Goal: Transaction & Acquisition: Purchase product/service

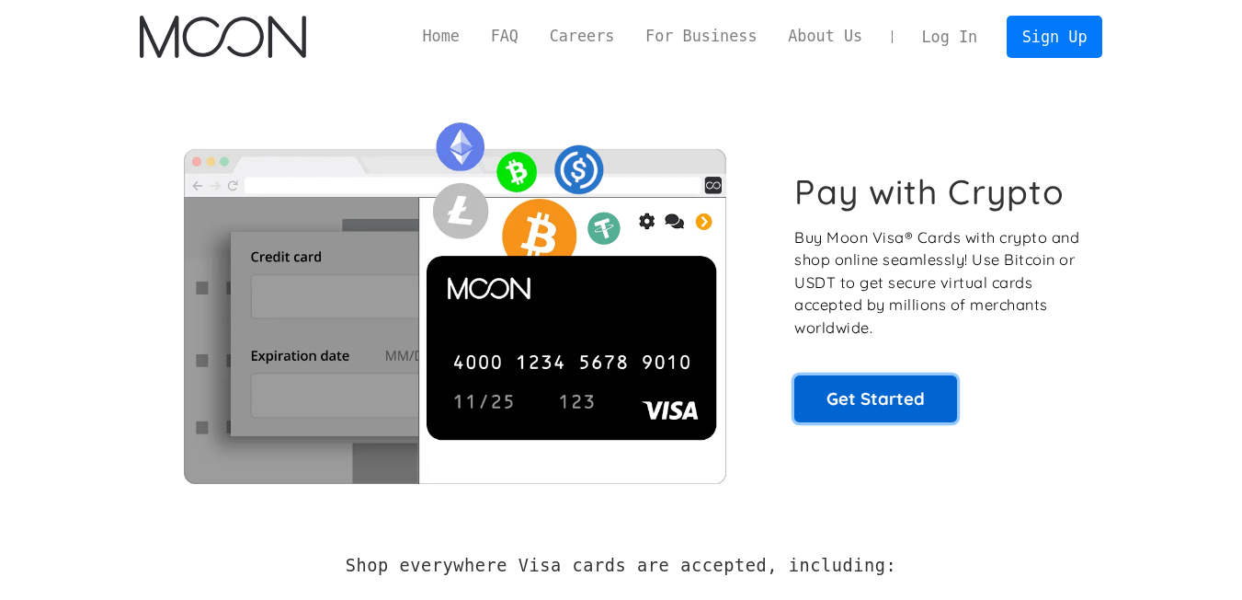
click at [876, 395] on link "Get Started" at bounding box center [876, 398] width 163 height 46
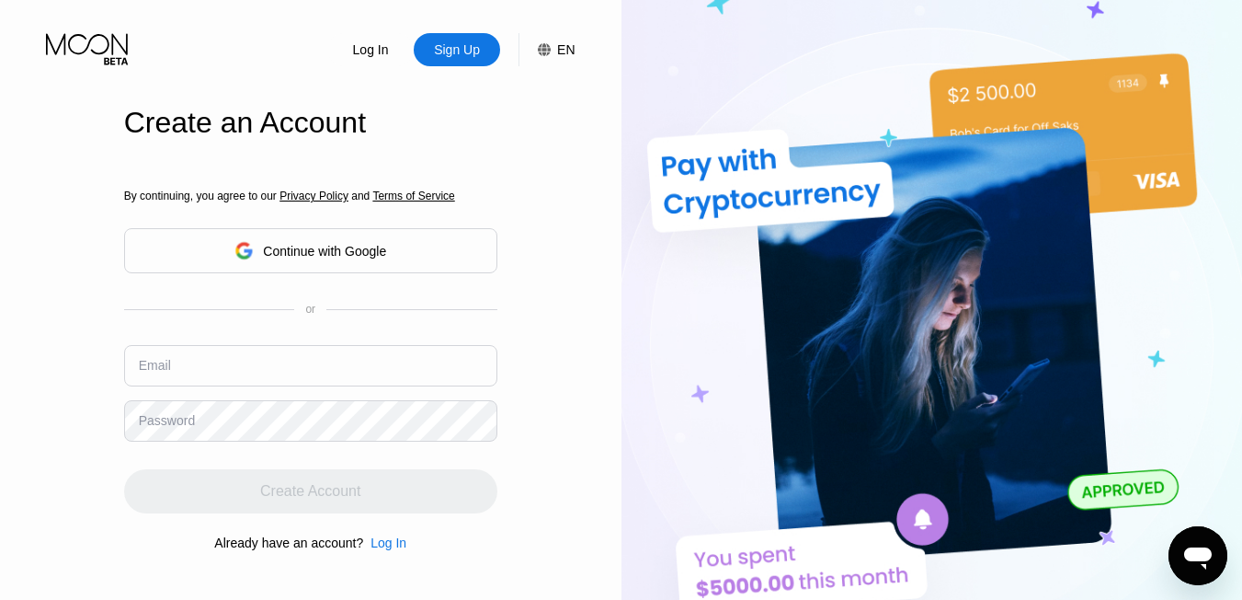
click at [279, 254] on div "Continue with Google" at bounding box center [324, 251] width 123 height 15
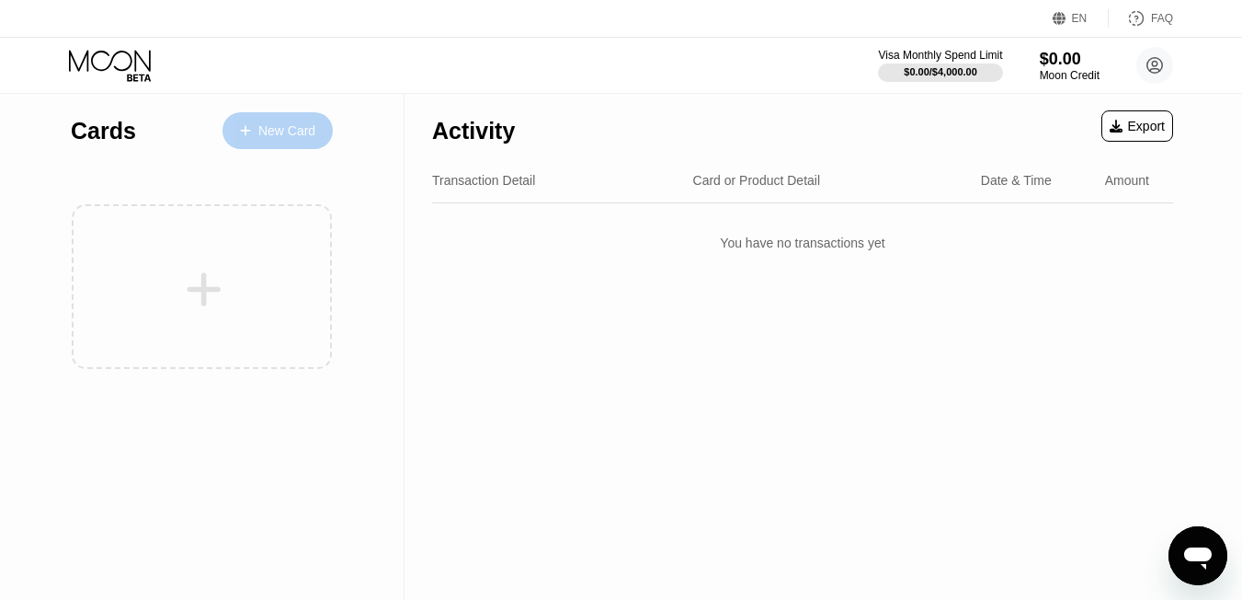
click at [281, 132] on div "New Card" at bounding box center [286, 131] width 57 height 16
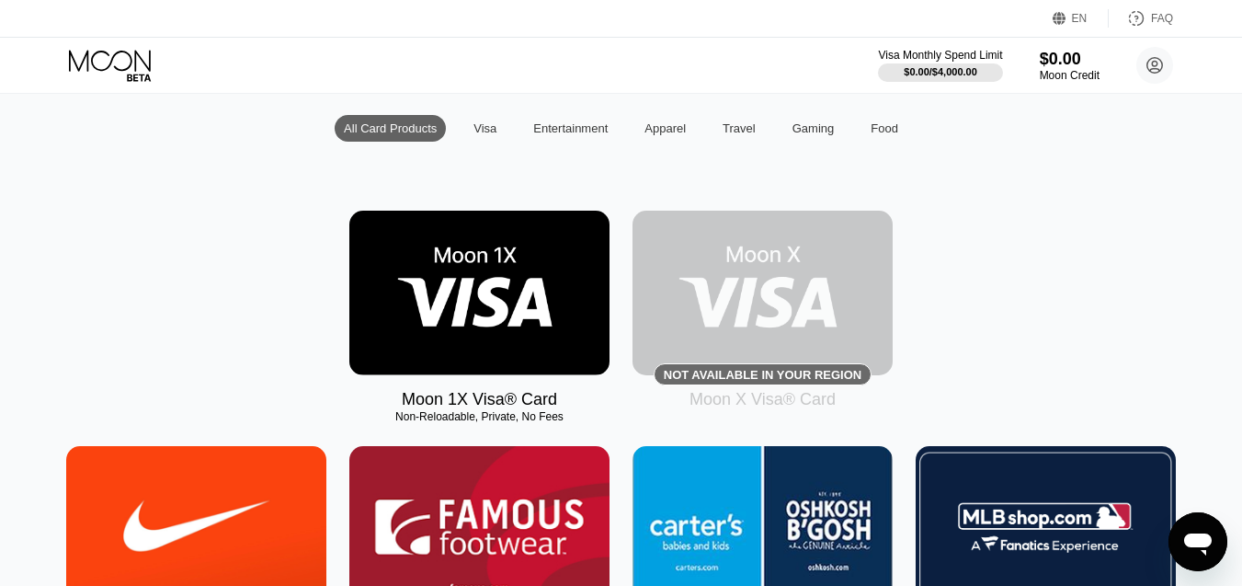
scroll to position [184, 0]
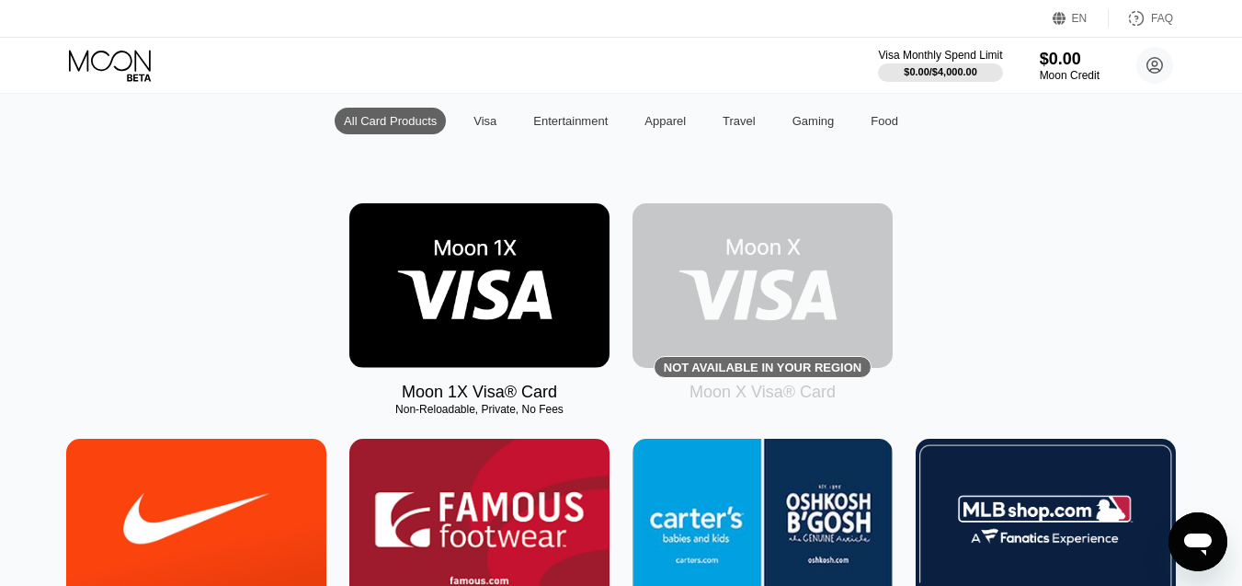
click at [499, 301] on img at bounding box center [479, 285] width 260 height 165
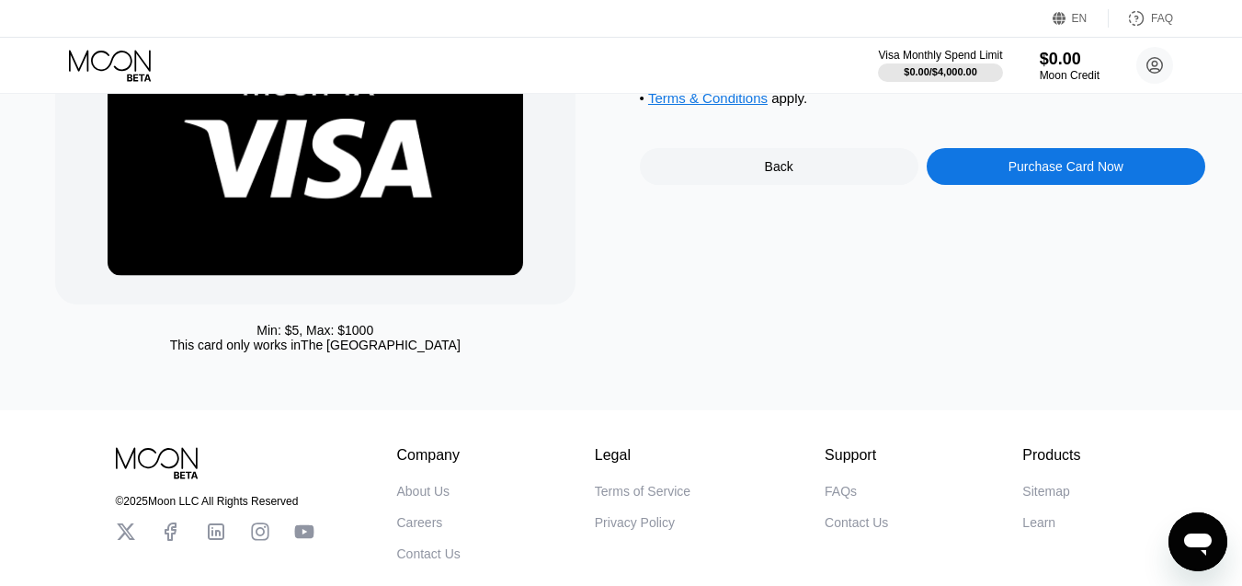
scroll to position [92, 0]
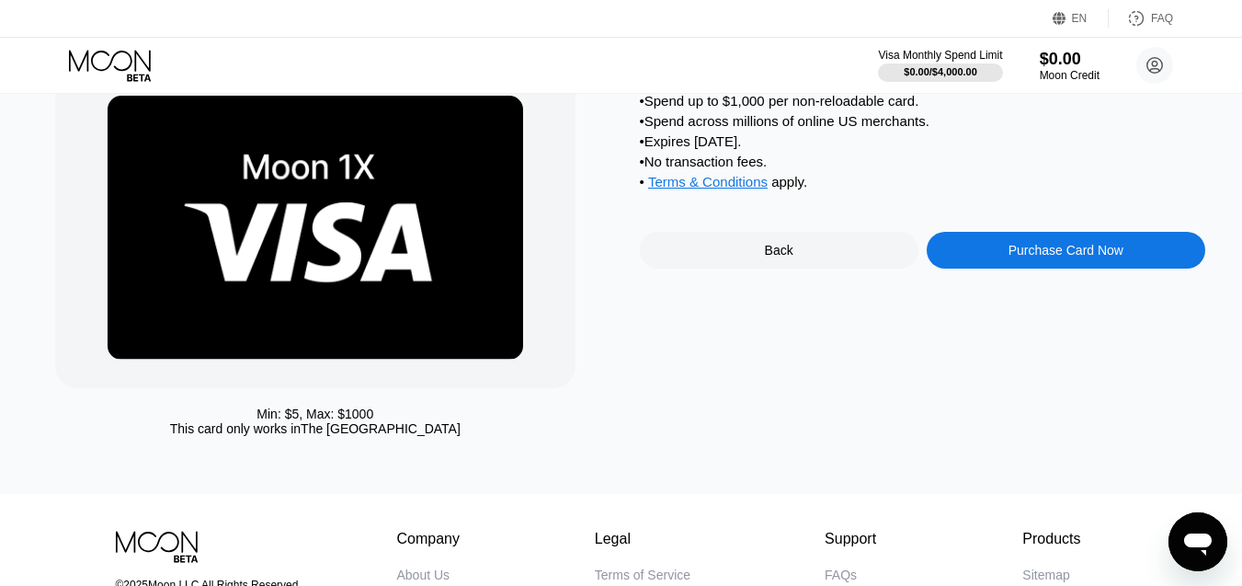
click at [1028, 269] on div "Purchase Card Now" at bounding box center [1066, 250] width 279 height 37
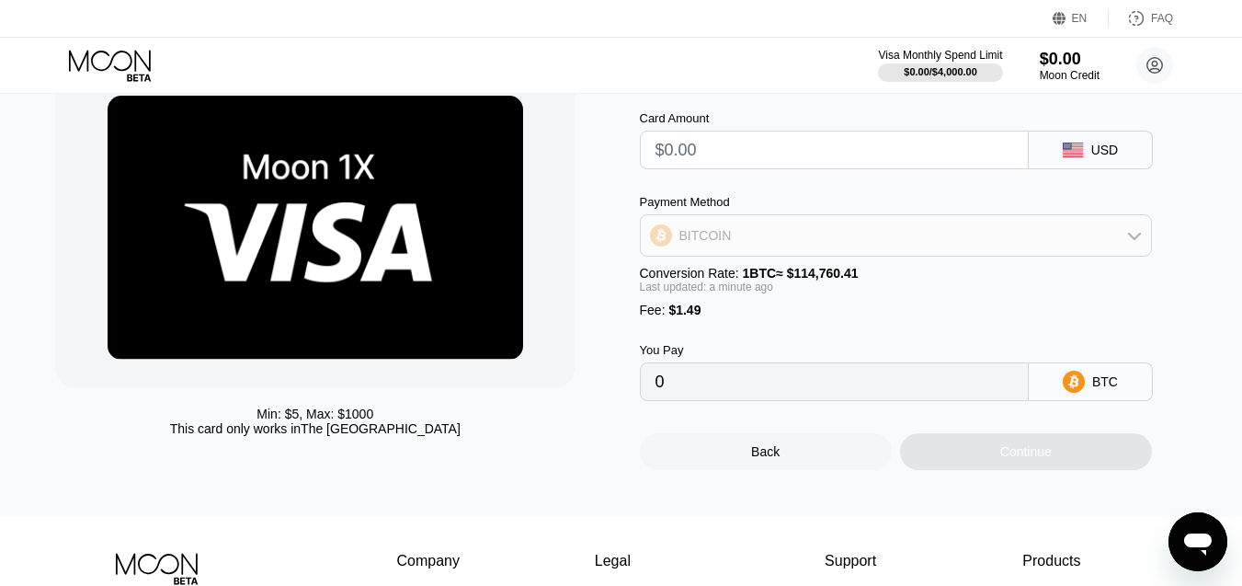
click at [860, 250] on div "BITCOIN" at bounding box center [896, 235] width 510 height 37
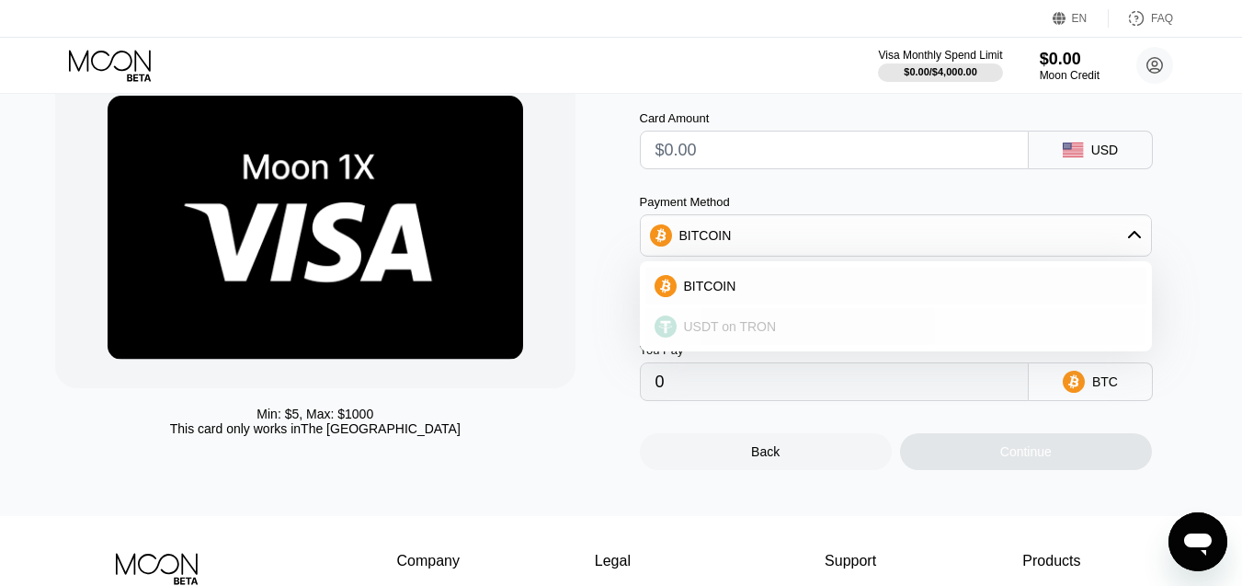
click at [765, 330] on span "USDT on TRON" at bounding box center [730, 326] width 93 height 15
type input "0.00"
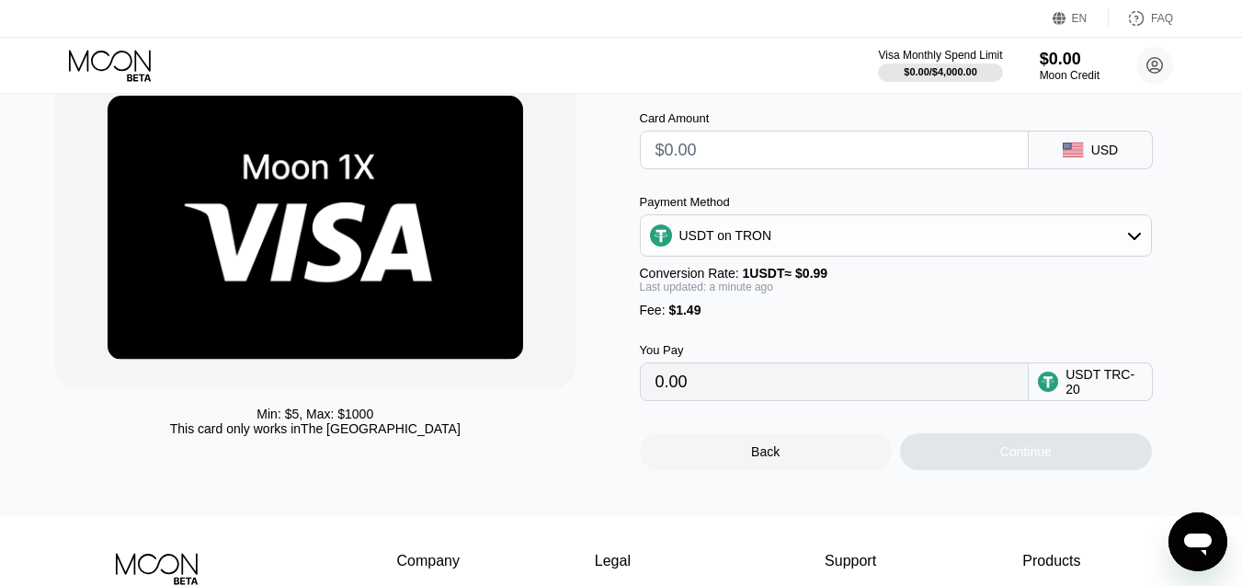
drag, startPoint x: 725, startPoint y: 396, endPoint x: 641, endPoint y: 403, distance: 83.9
click at [641, 401] on div "0.00" at bounding box center [834, 381] width 389 height 39
click at [699, 400] on input "0.00" at bounding box center [835, 381] width 358 height 37
click at [700, 400] on input "0.00" at bounding box center [835, 381] width 358 height 37
click at [722, 396] on input "0.00" at bounding box center [835, 381] width 358 height 37
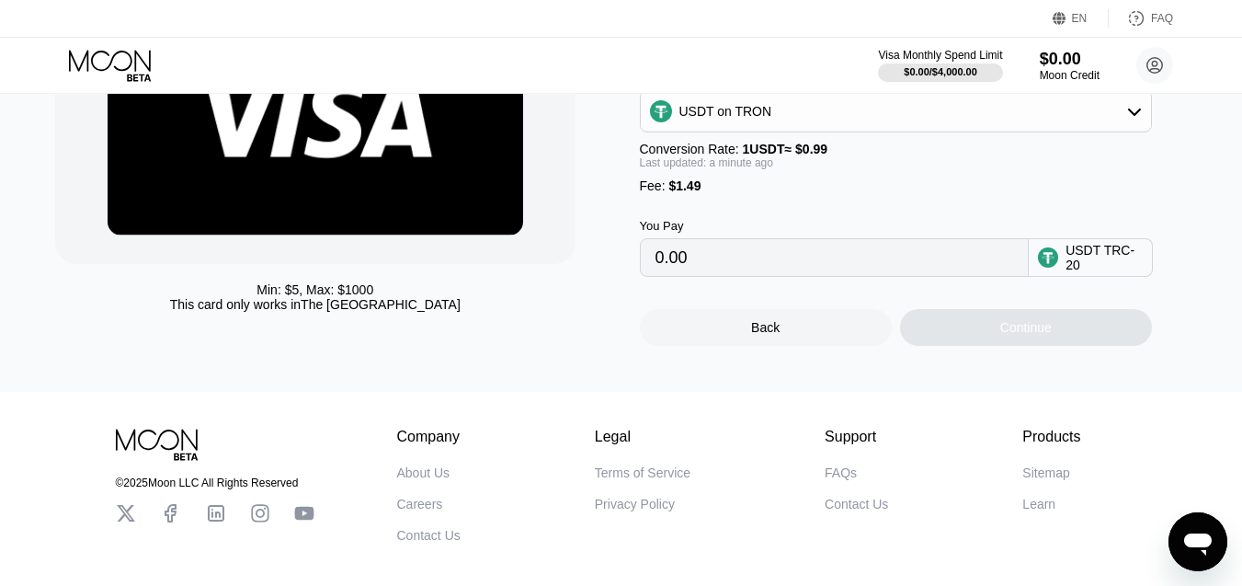
scroll to position [184, 0]
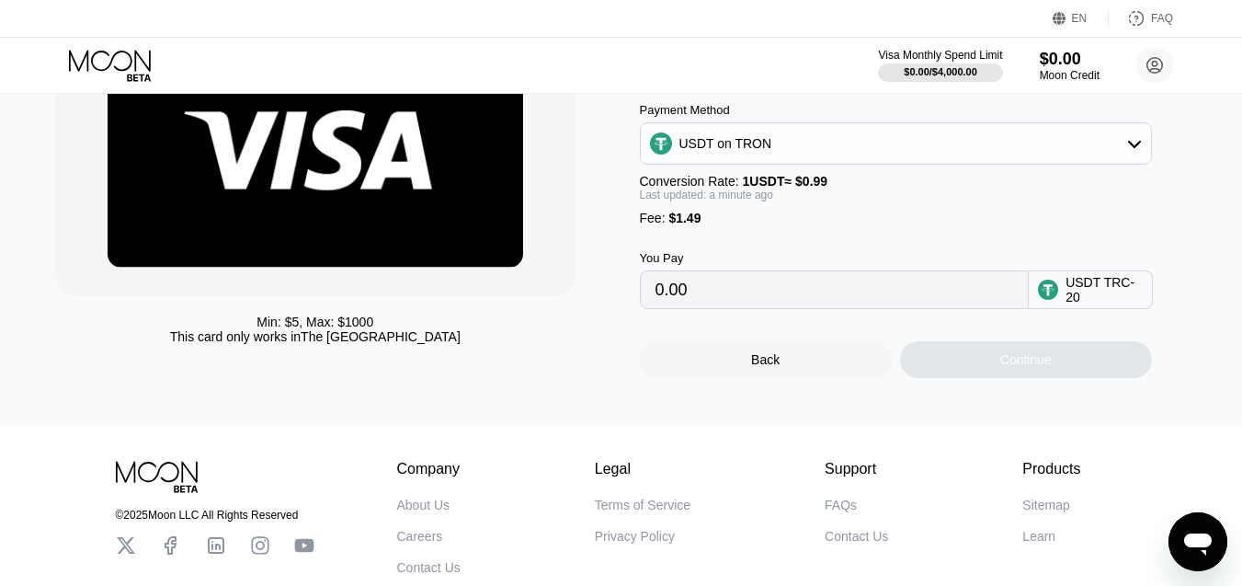
click at [826, 308] on input "0.00" at bounding box center [835, 289] width 358 height 37
click at [824, 302] on input "0.00" at bounding box center [835, 289] width 358 height 37
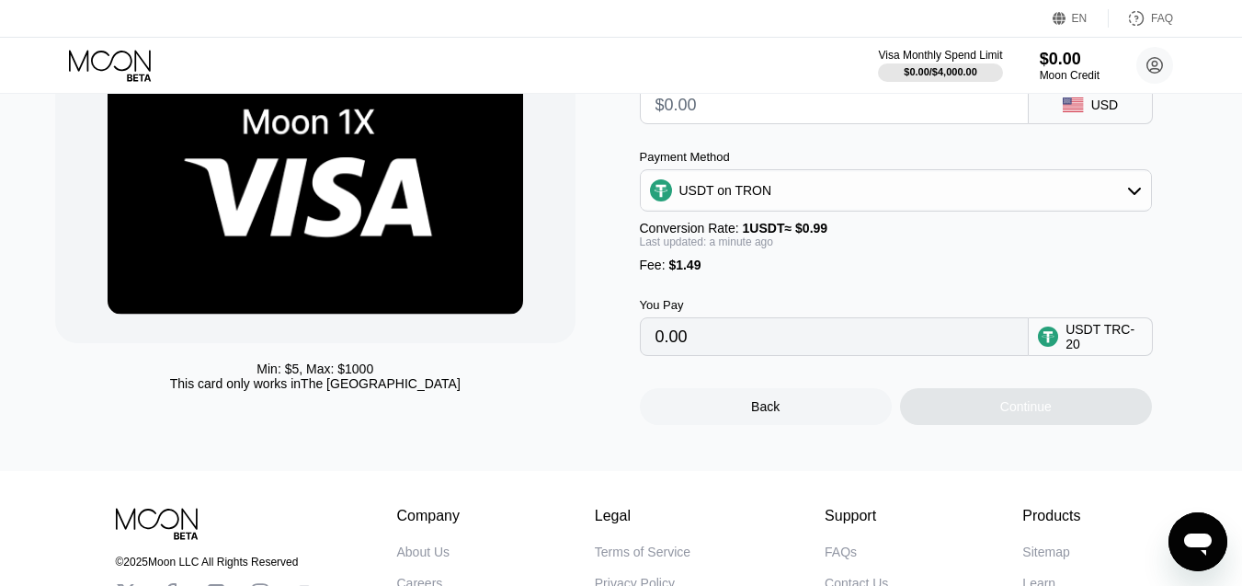
scroll to position [92, 0]
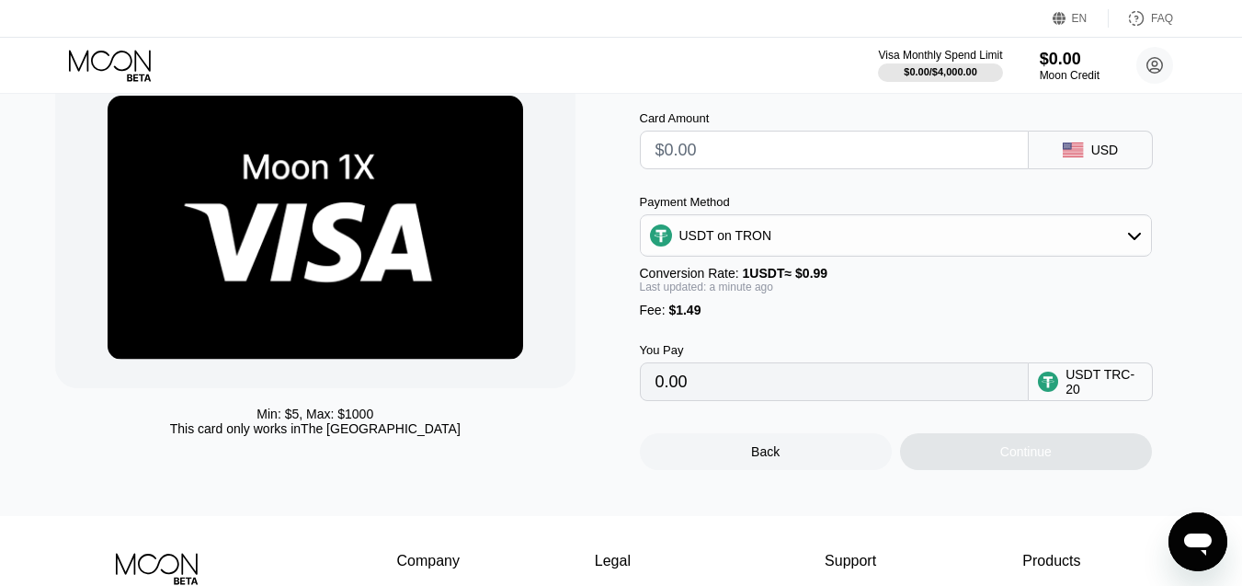
click at [881, 400] on input "0.00" at bounding box center [835, 381] width 358 height 37
click at [1115, 394] on div "USDT TRC-20" at bounding box center [1104, 381] width 77 height 29
click at [810, 391] on input "0.00" at bounding box center [835, 381] width 358 height 37
click at [795, 399] on input "0.00" at bounding box center [835, 381] width 358 height 37
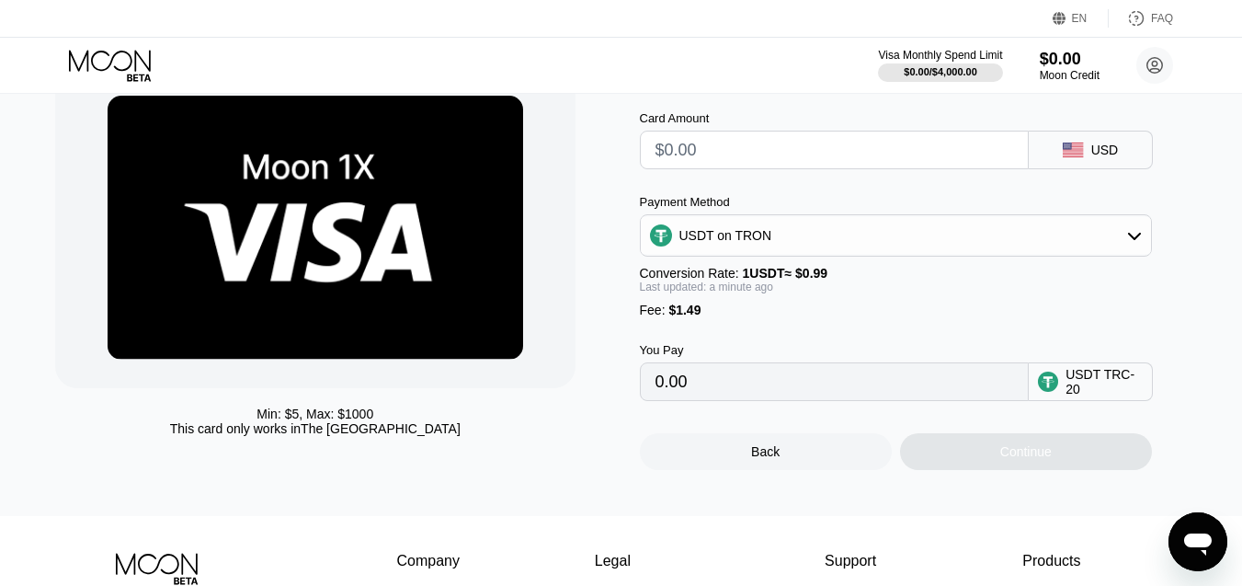
click at [749, 143] on div "Card Amount" at bounding box center [834, 140] width 389 height 58
click at [749, 159] on input "text" at bounding box center [835, 150] width 358 height 37
type input "$1"
type input "2.52"
type input "$5"
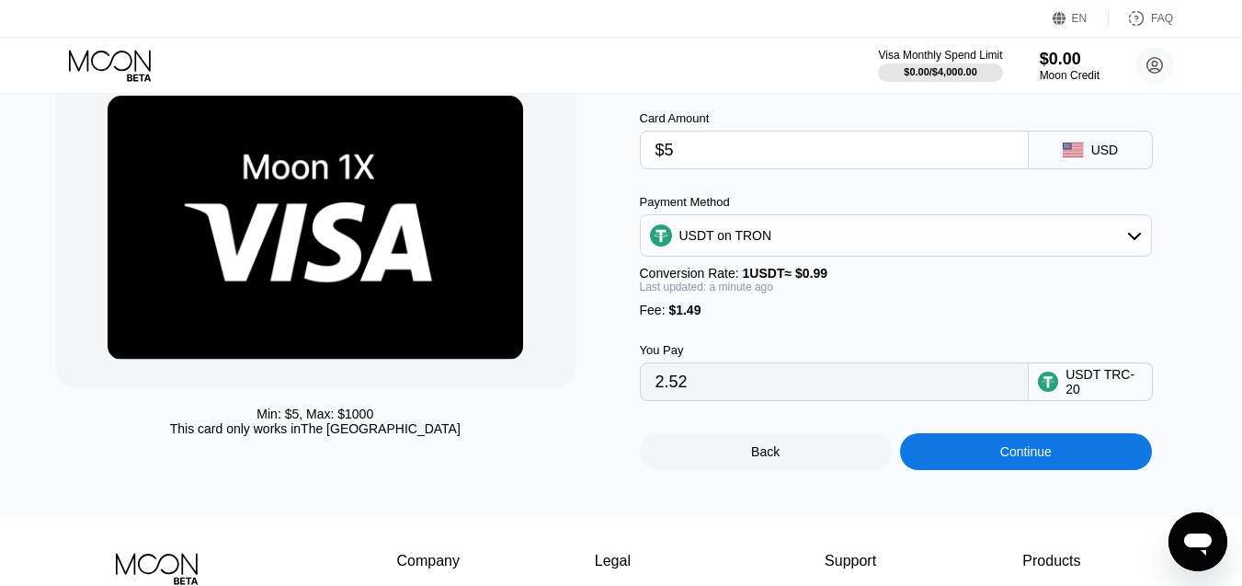
type input "6.56"
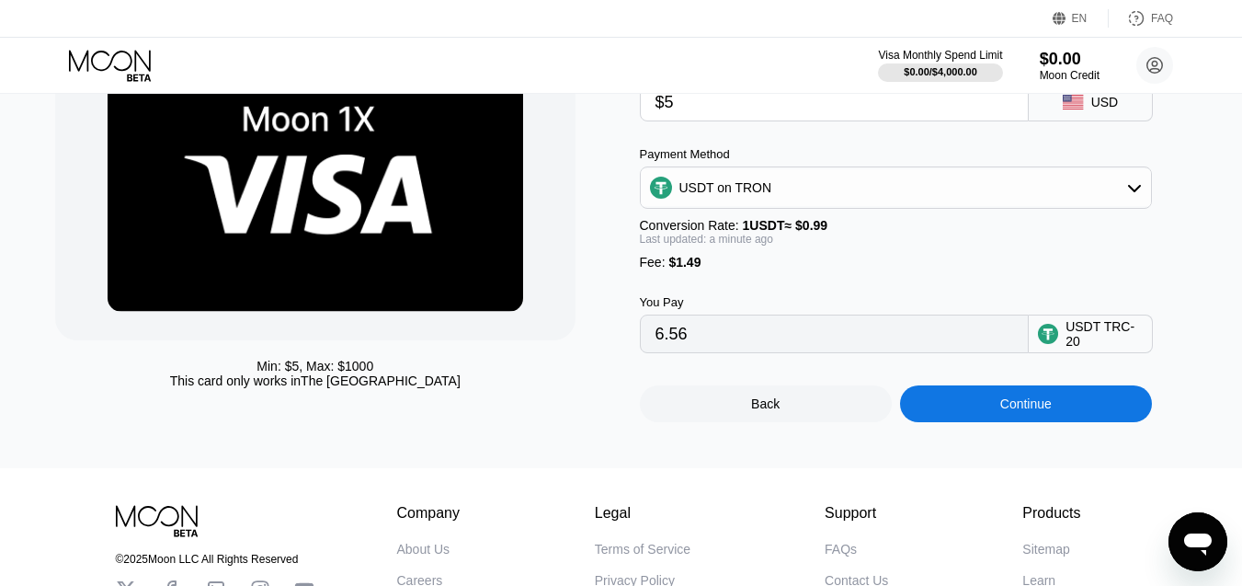
scroll to position [184, 0]
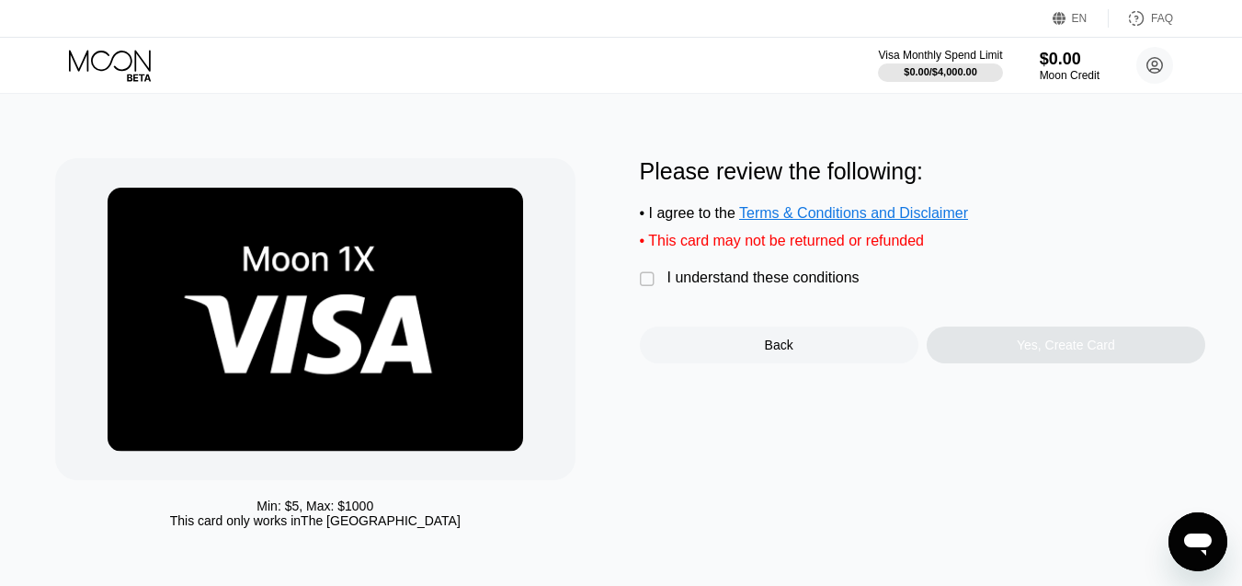
click at [757, 284] on div "I understand these conditions" at bounding box center [764, 277] width 192 height 17
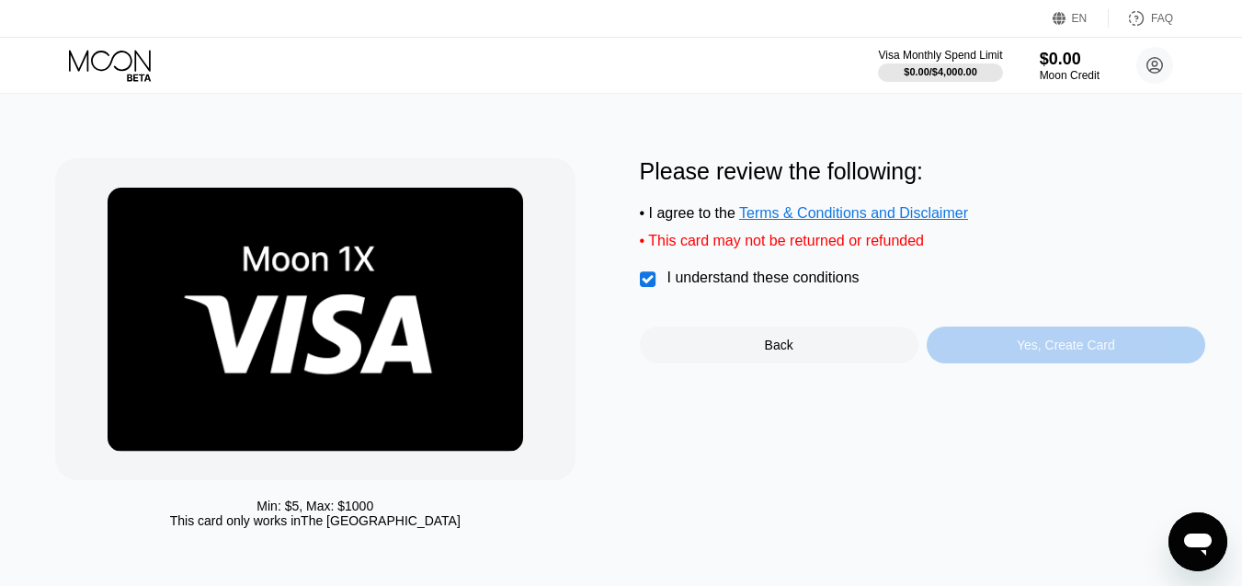
click at [1021, 352] on div "Yes, Create Card" at bounding box center [1066, 344] width 98 height 15
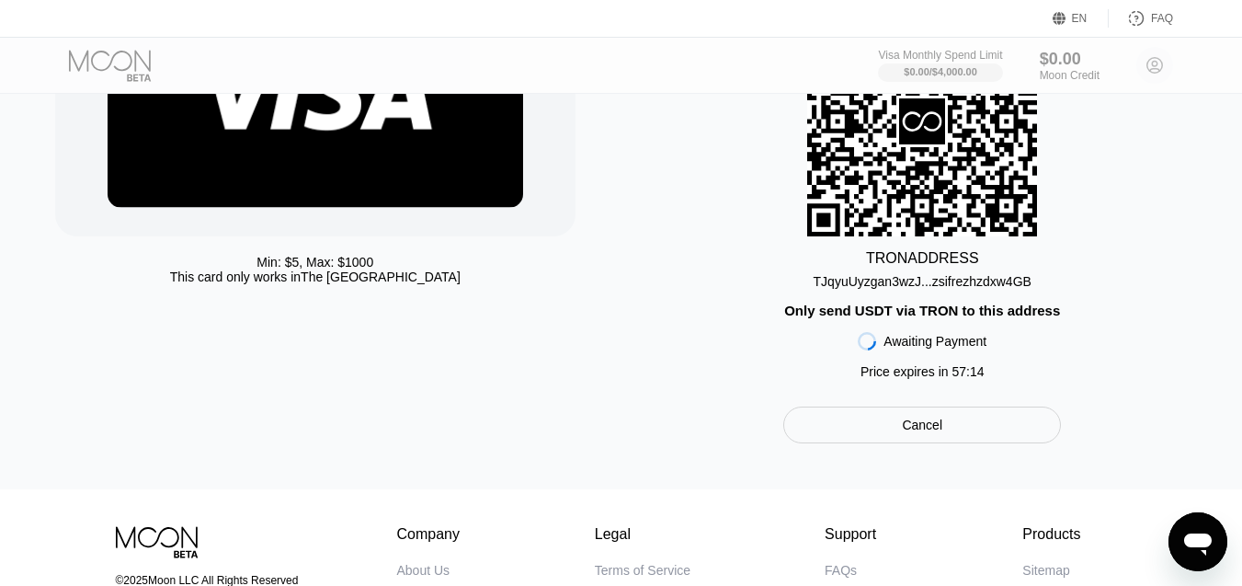
scroll to position [276, 0]
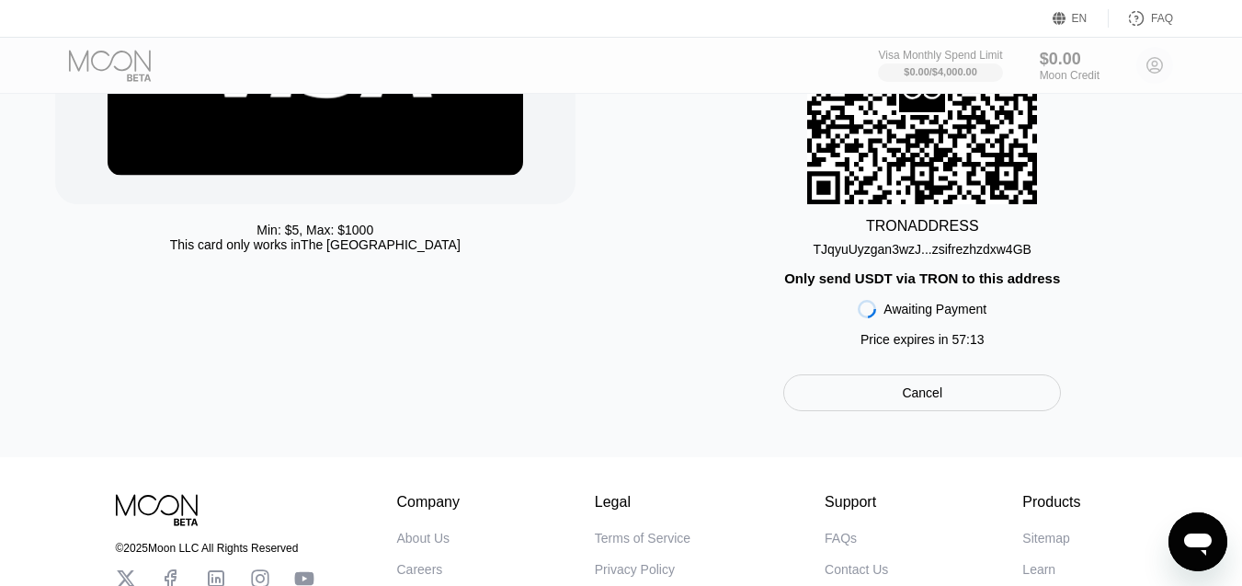
click at [920, 398] on div "Cancel" at bounding box center [922, 392] width 40 height 17
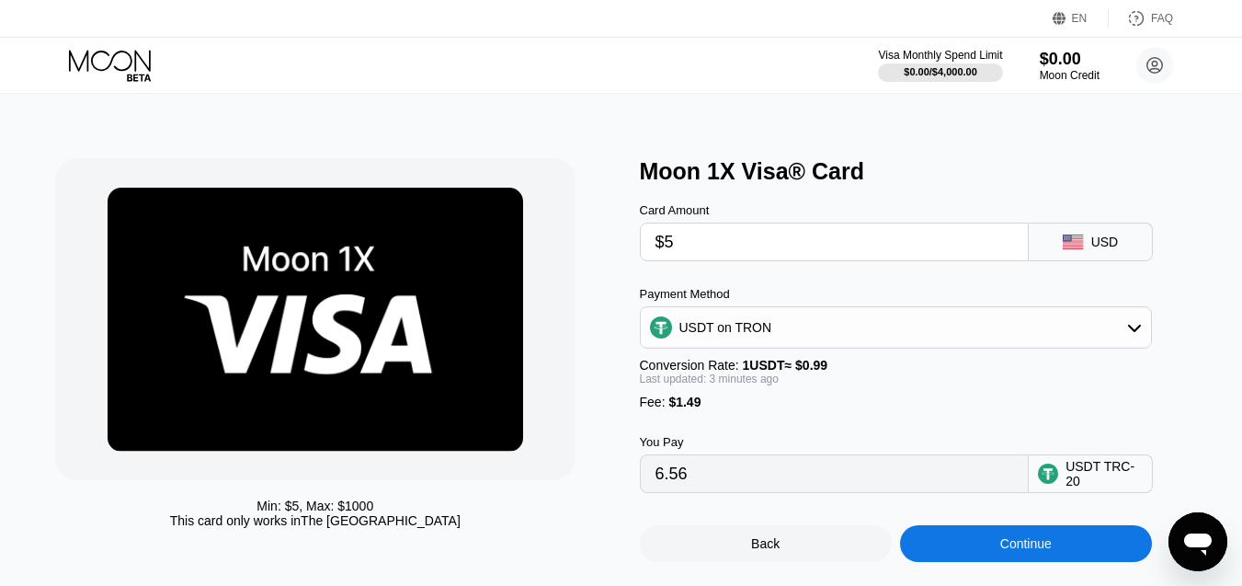
click at [111, 85] on div "Visa Monthly Spend Limit $0.00 / $4,000.00 $0.00 Moon Credit Spike Pro deredere…" at bounding box center [621, 65] width 1242 height 55
click at [111, 69] on icon at bounding box center [112, 66] width 86 height 32
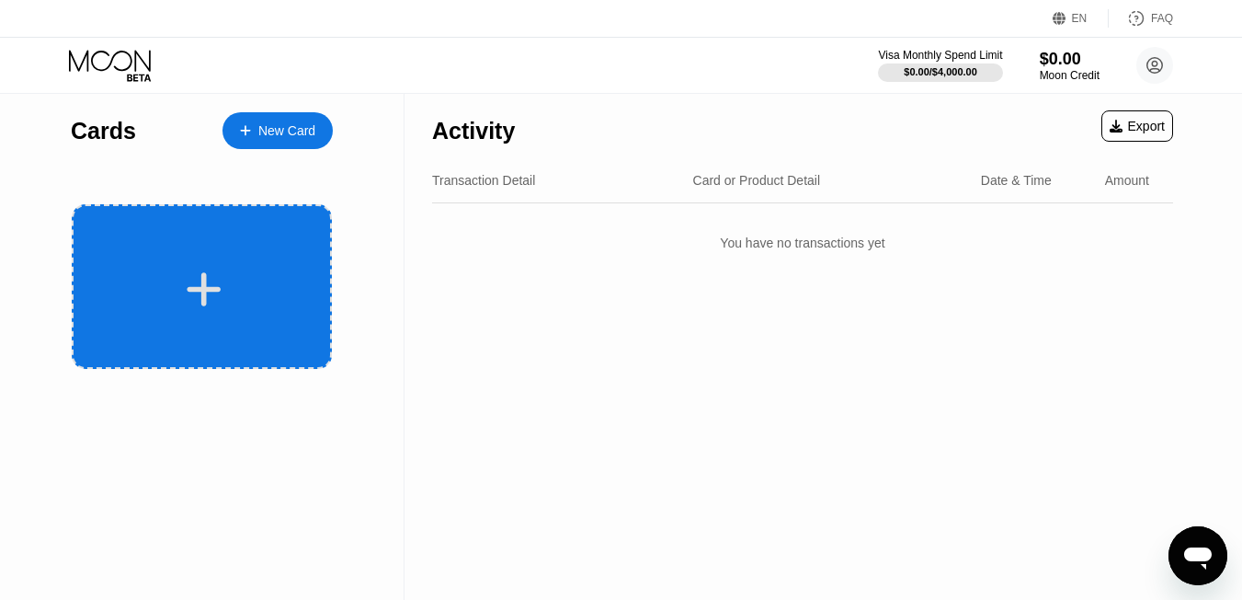
drag, startPoint x: 189, startPoint y: 265, endPoint x: 179, endPoint y: 264, distance: 9.2
click at [189, 265] on div at bounding box center [202, 286] width 260 height 165
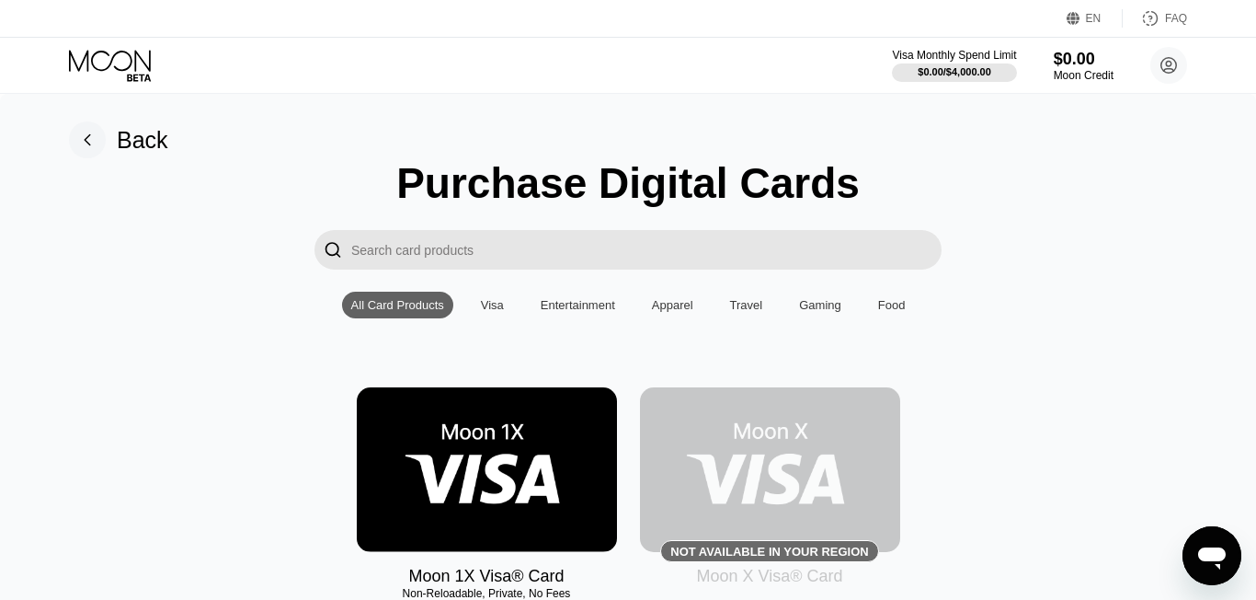
click at [522, 452] on img at bounding box center [487, 469] width 260 height 165
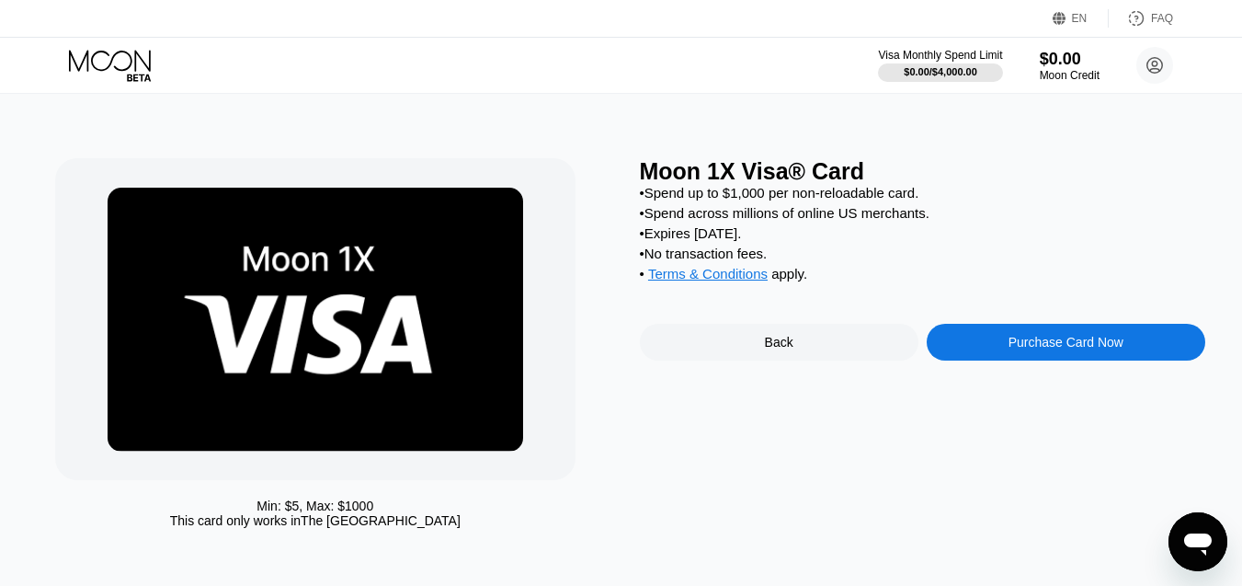
click at [824, 360] on div "Back" at bounding box center [779, 342] width 279 height 37
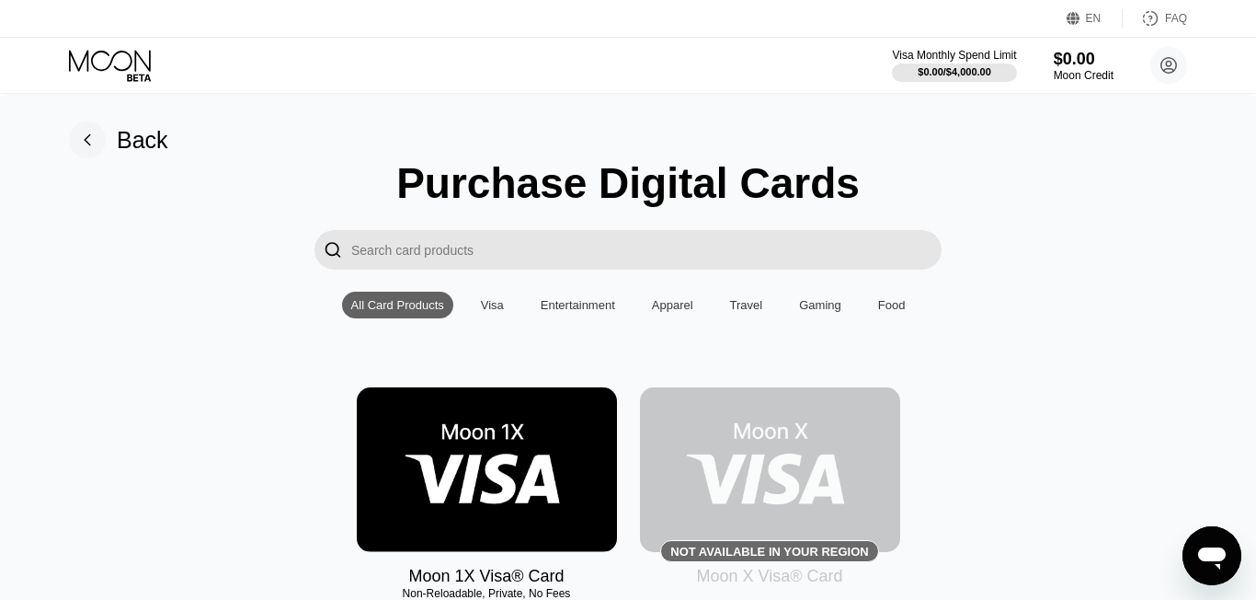
click at [489, 479] on img at bounding box center [487, 469] width 260 height 165
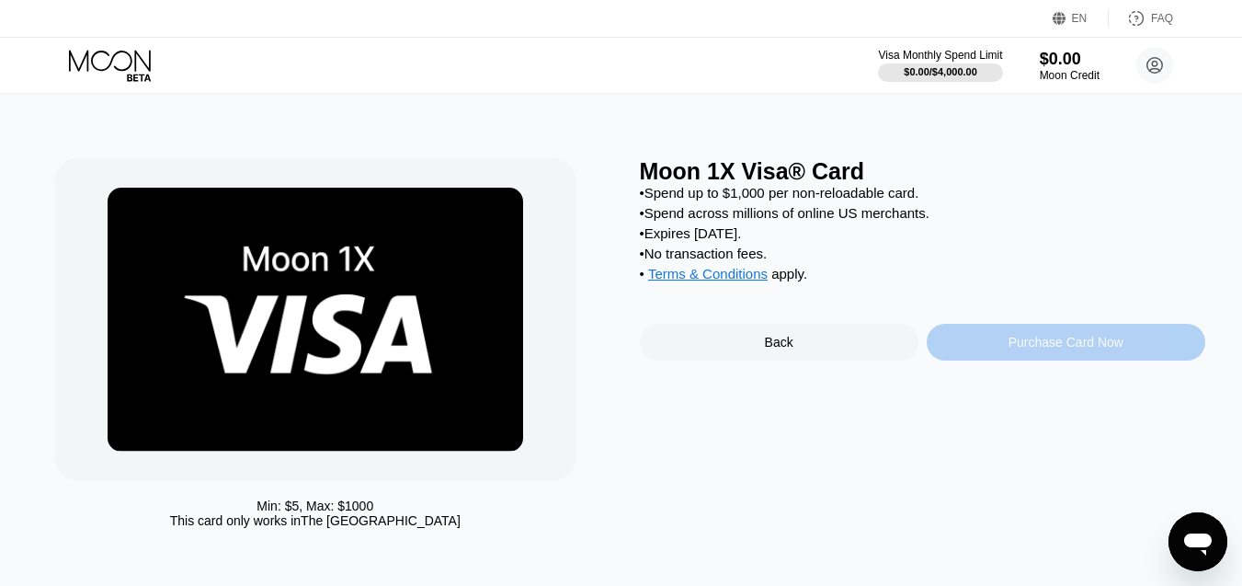
click at [1027, 349] on div "Purchase Card Now" at bounding box center [1066, 342] width 115 height 15
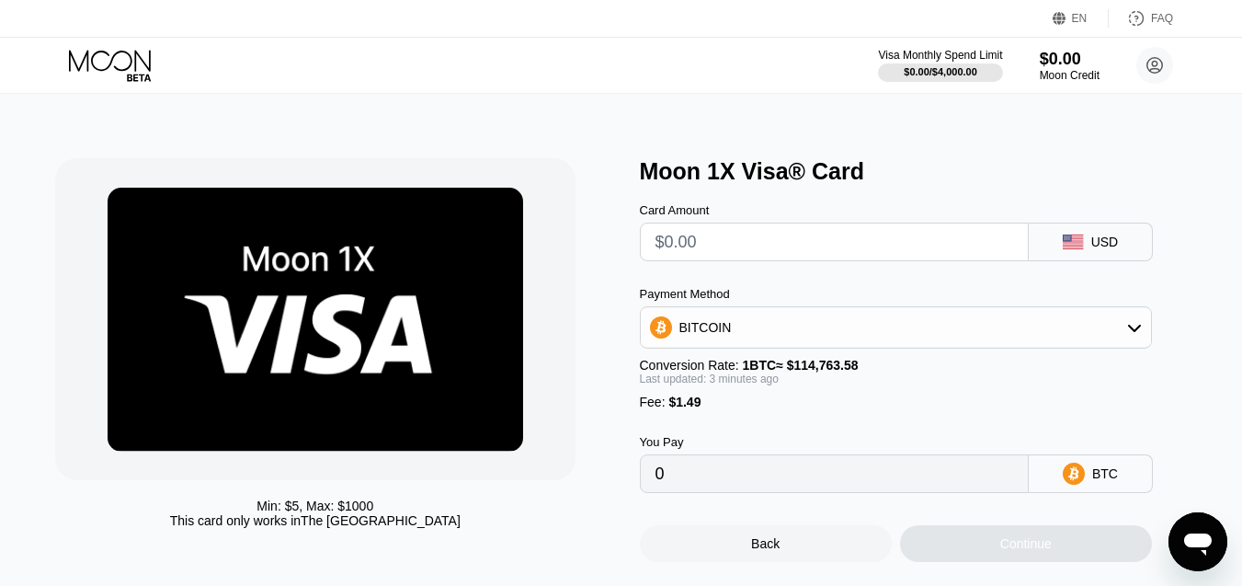
click at [1136, 342] on div "BITCOIN" at bounding box center [896, 327] width 510 height 37
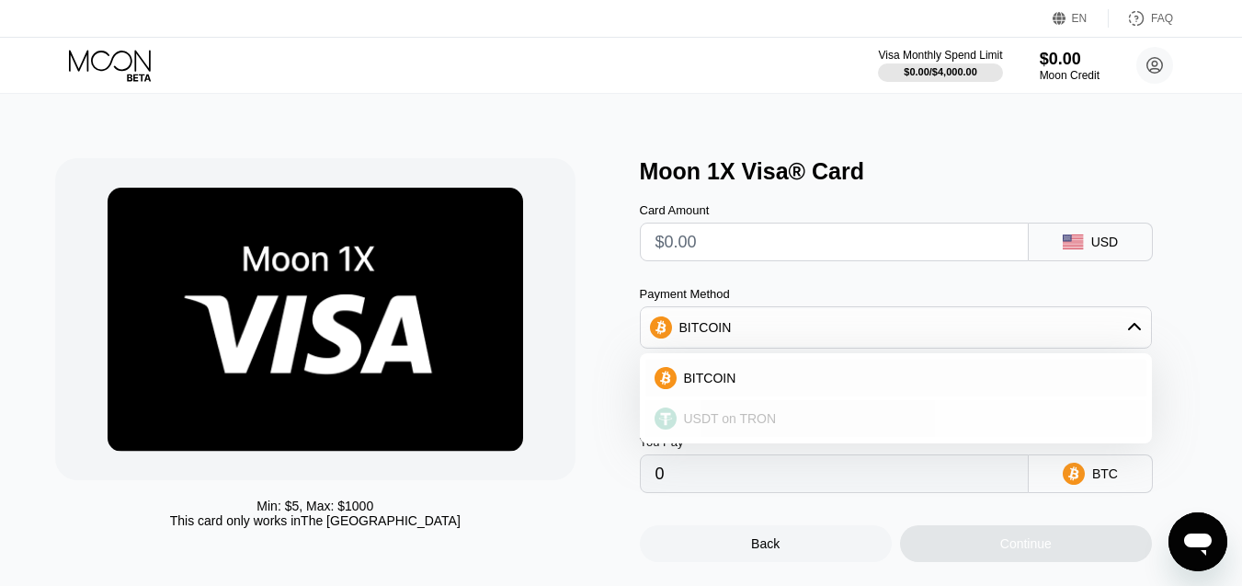
click at [722, 413] on div "USDT on TRON" at bounding box center [896, 418] width 501 height 37
type input "0.00"
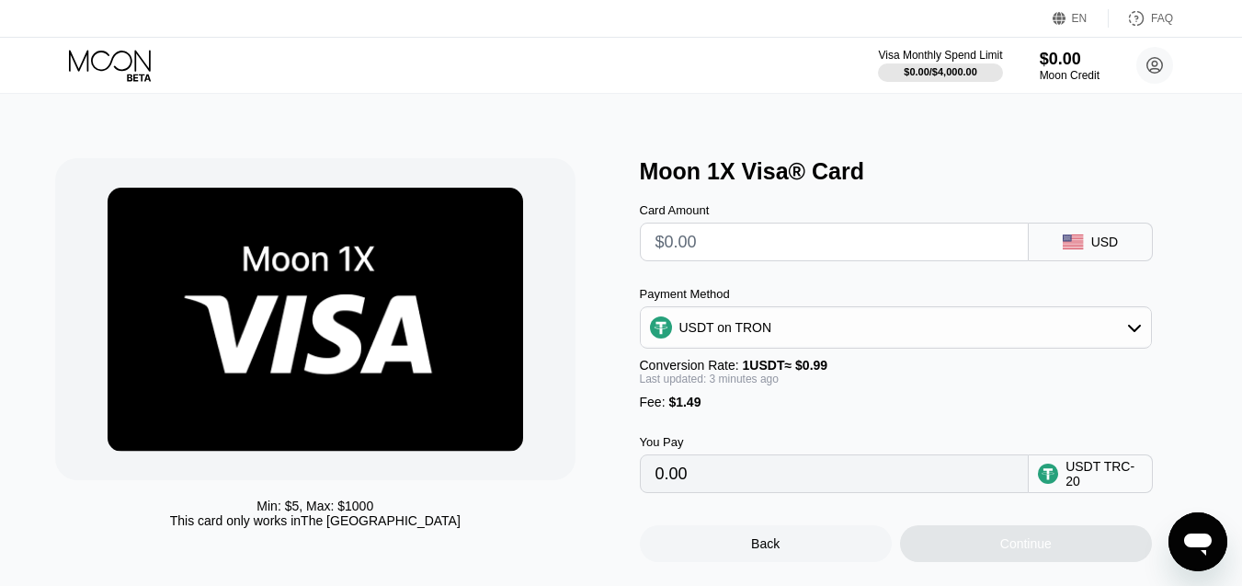
click at [738, 258] on input "text" at bounding box center [835, 241] width 358 height 37
type input "$4"
type input "5.55"
type input "$5"
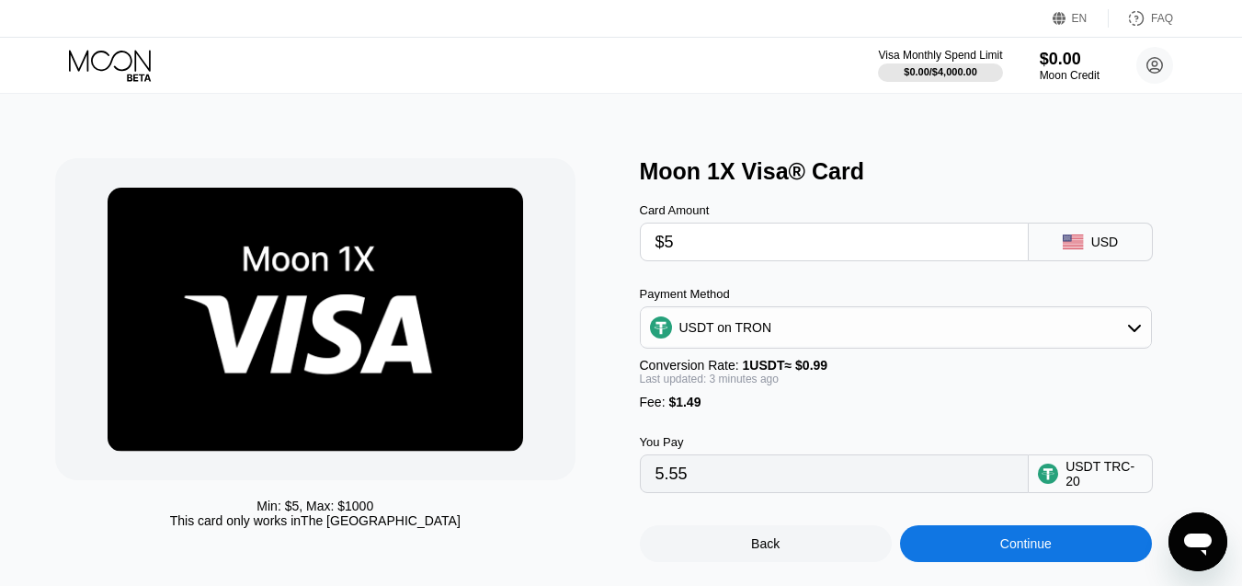
type input "6.56"
type input "$5"
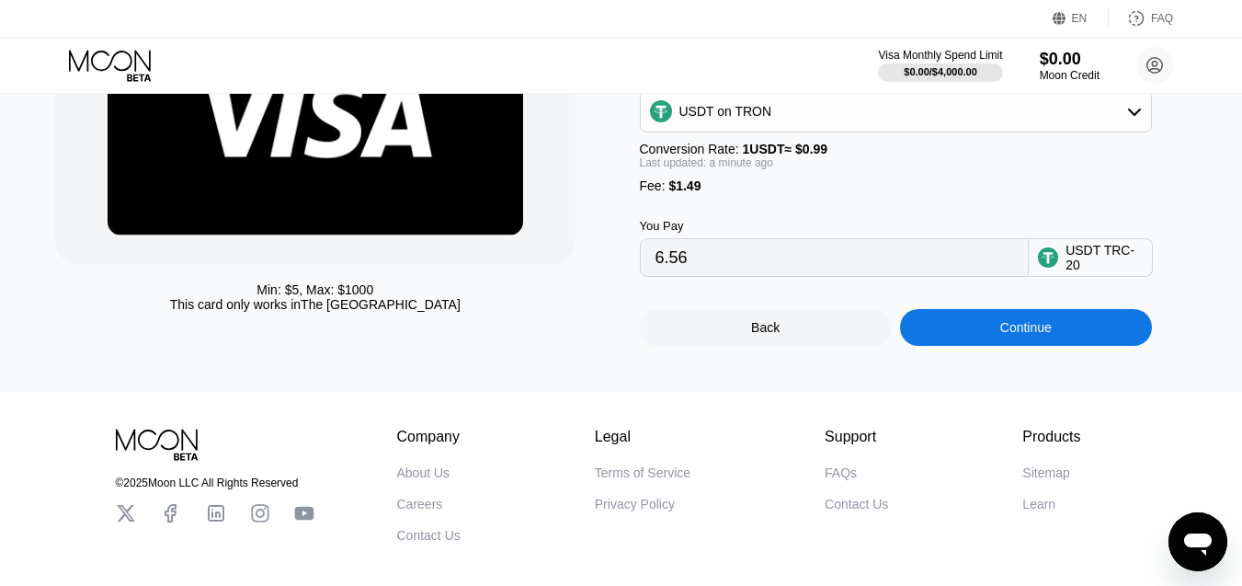
scroll to position [184, 0]
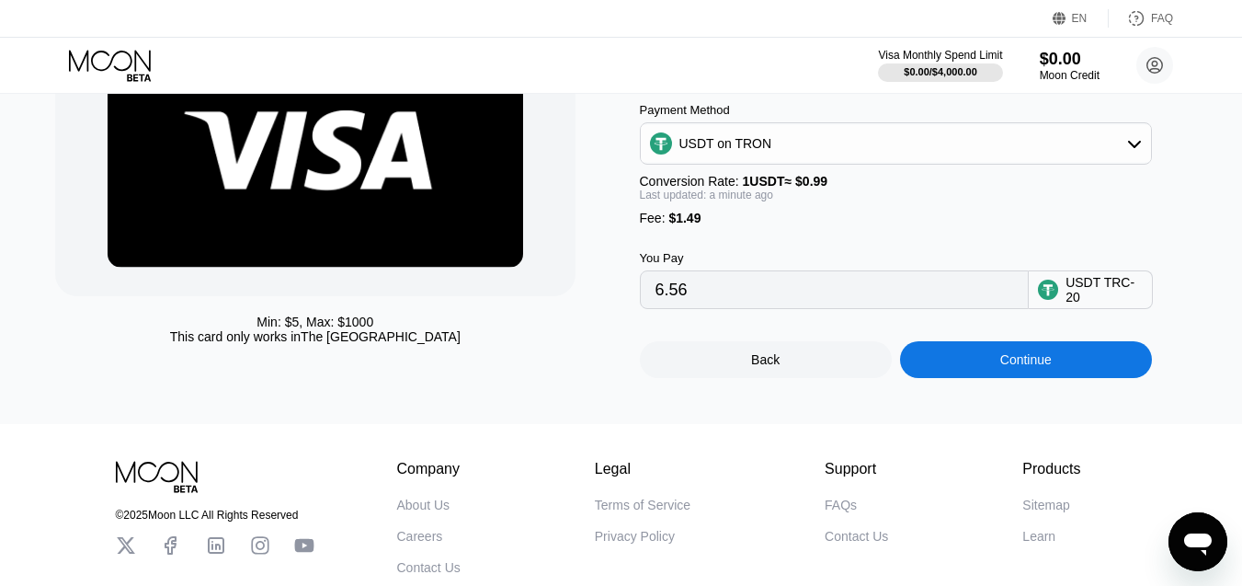
click at [1075, 304] on div "USDT TRC-20" at bounding box center [1104, 289] width 77 height 29
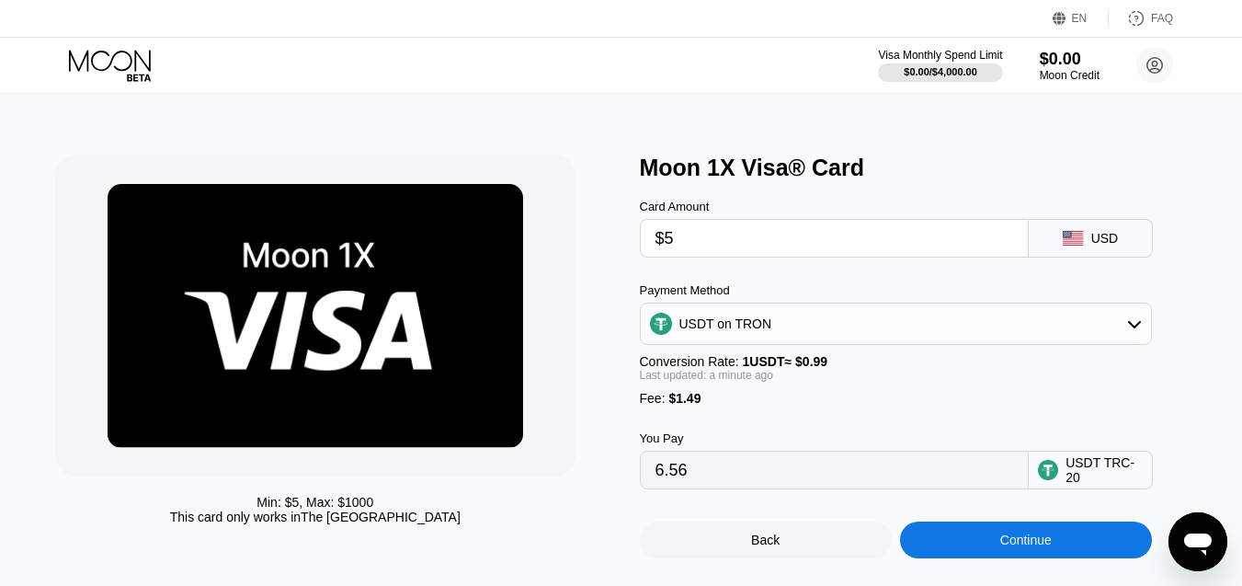
scroll to position [0, 0]
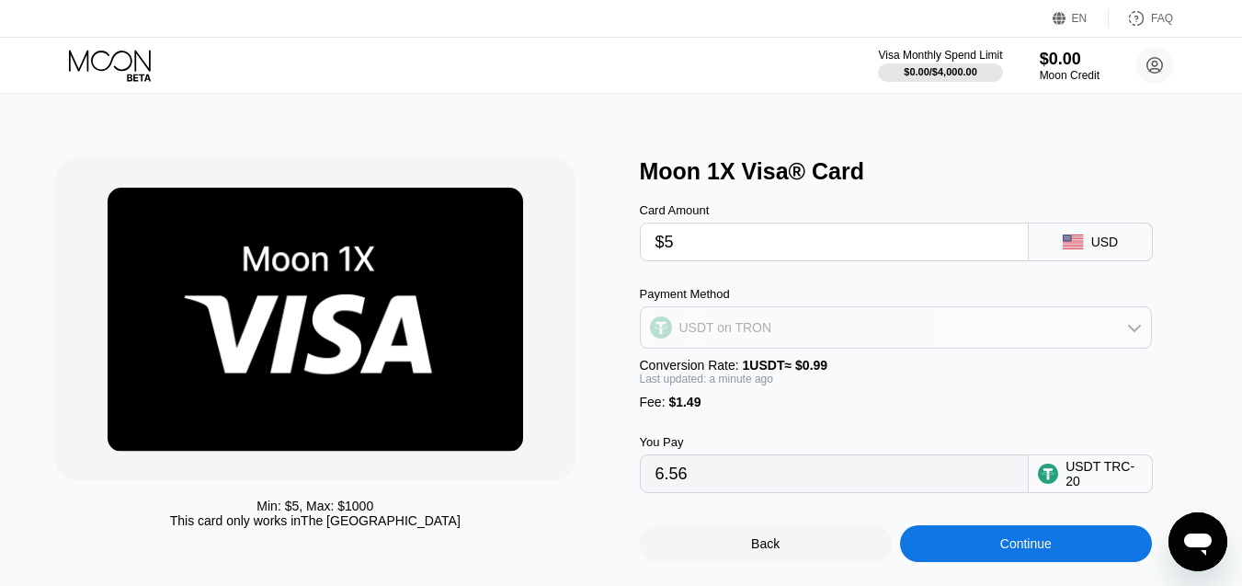
click at [830, 331] on div "USDT on TRON" at bounding box center [896, 327] width 510 height 37
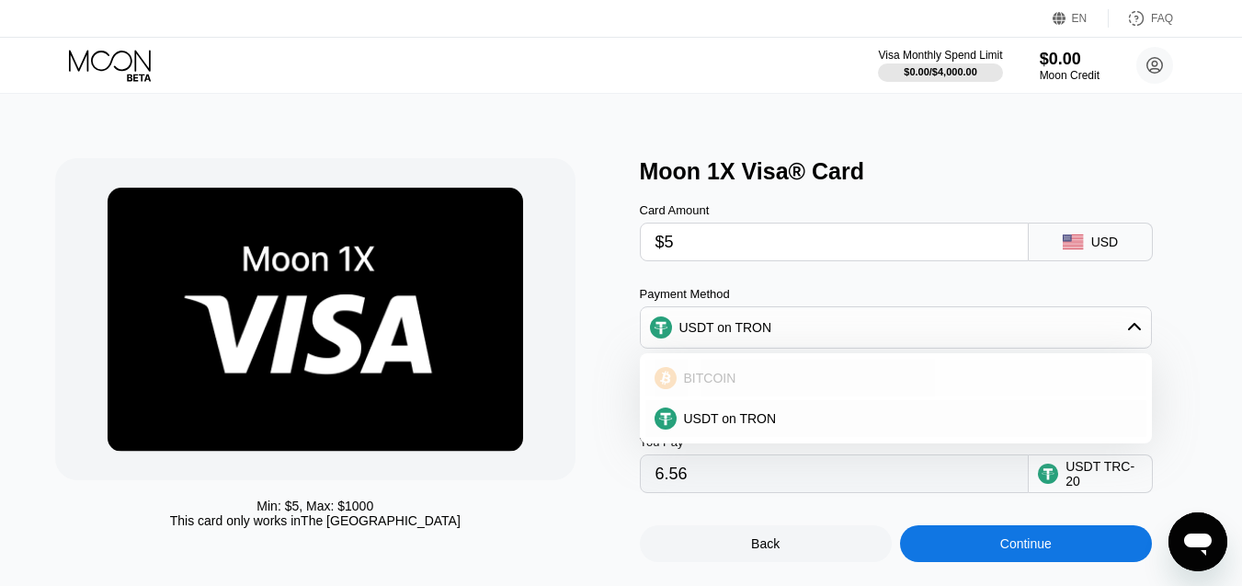
click at [714, 385] on span "BITCOIN" at bounding box center [710, 378] width 52 height 15
type input "0.00005651"
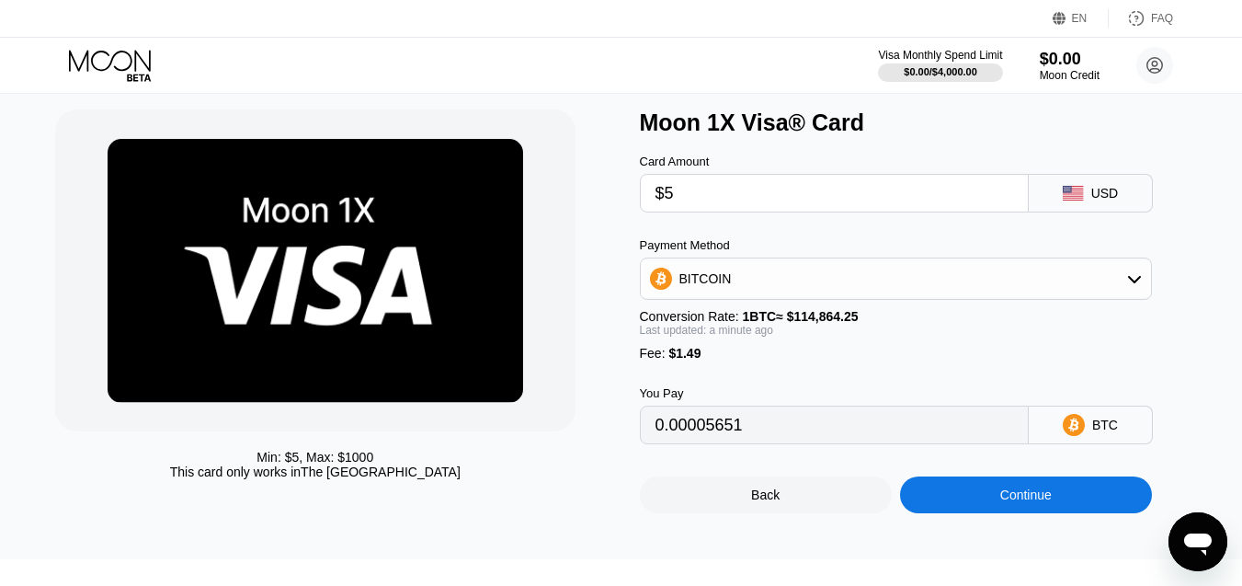
scroll to position [92, 0]
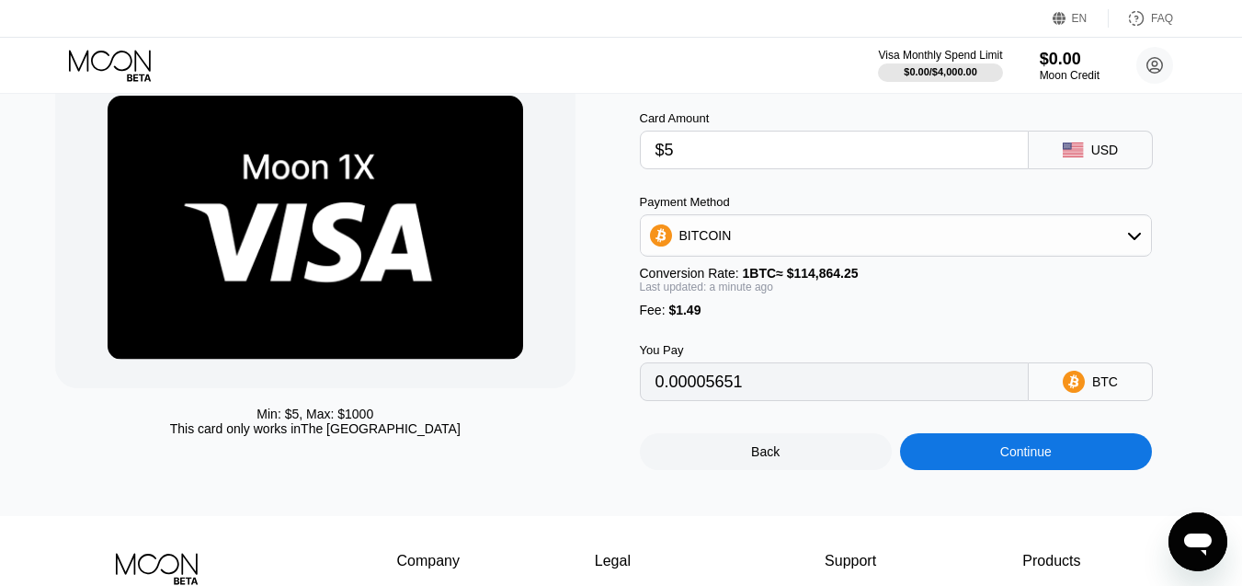
click at [702, 152] on input "$5" at bounding box center [835, 150] width 358 height 37
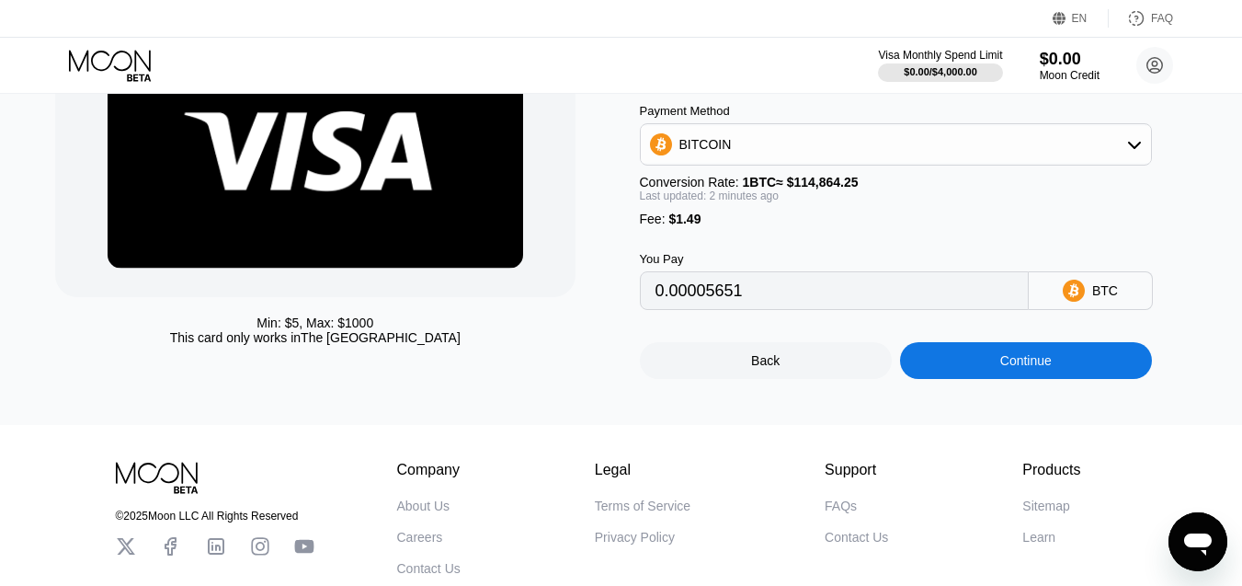
scroll to position [184, 0]
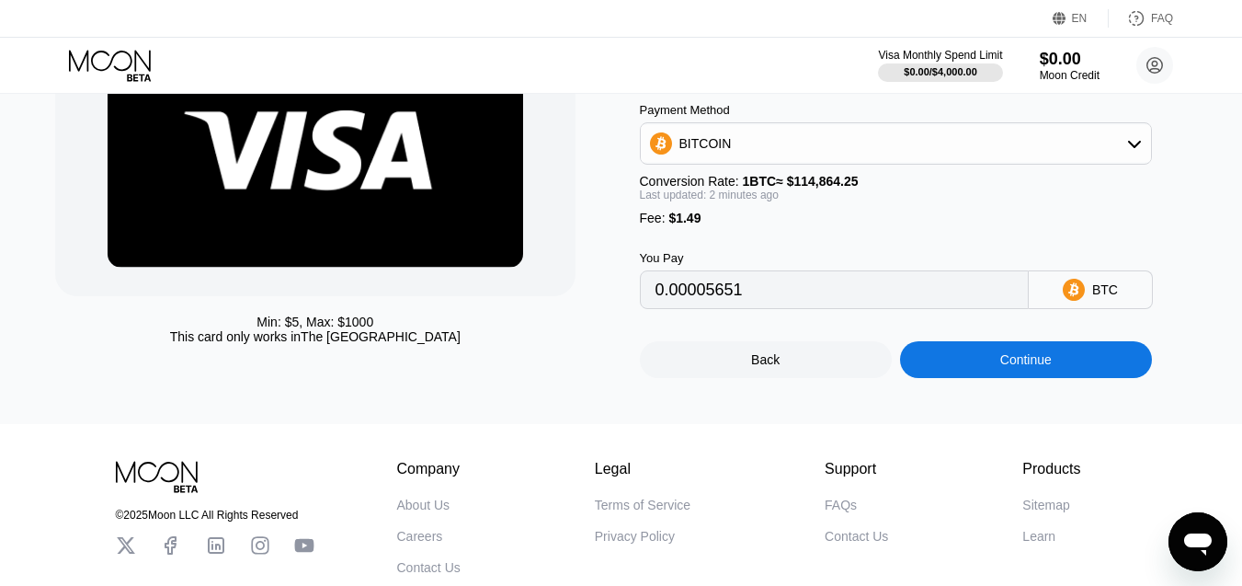
click at [1009, 366] on div "Continue" at bounding box center [1026, 359] width 252 height 37
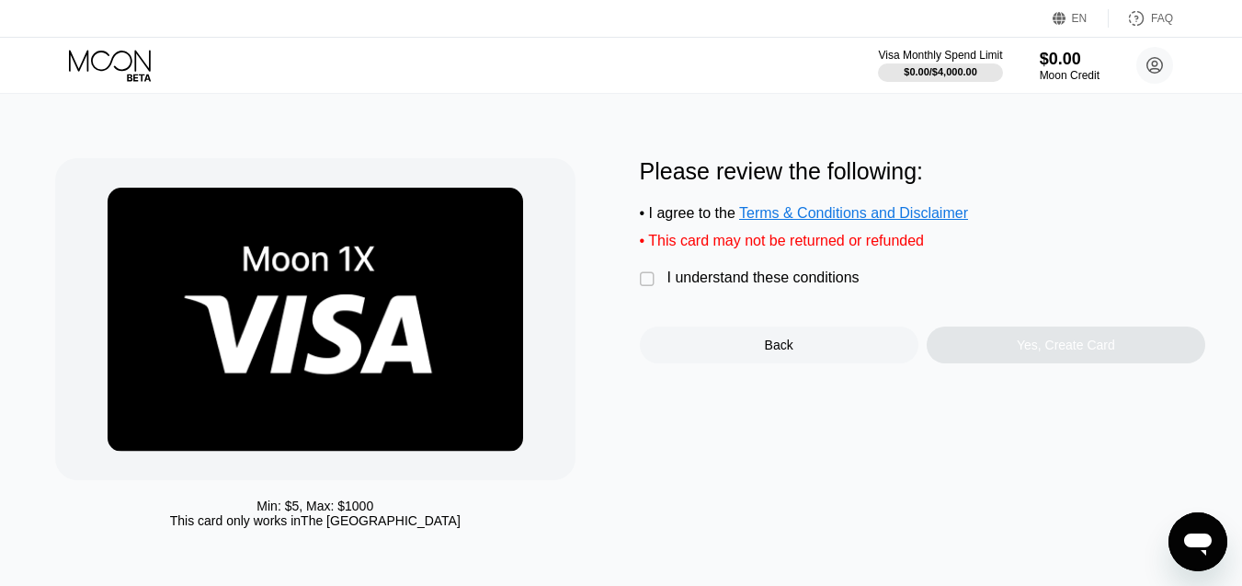
click at [648, 289] on div "" at bounding box center [649, 279] width 18 height 18
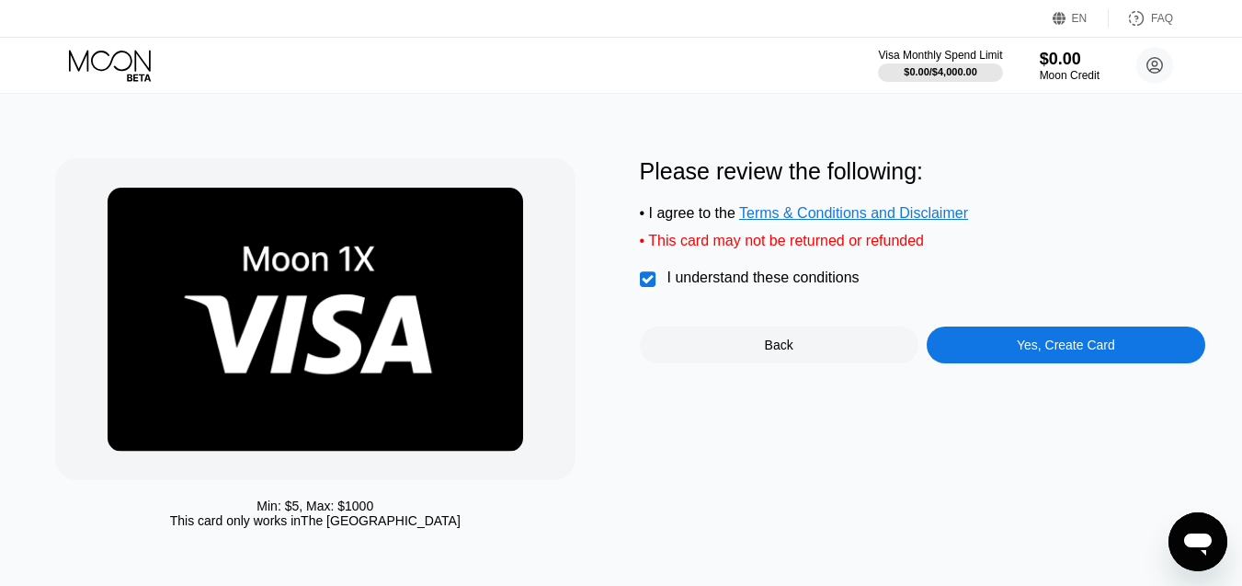
click at [1017, 343] on div "Yes, Create Card" at bounding box center [1066, 344] width 279 height 37
